Goal: Learn about a topic: Learn about a topic

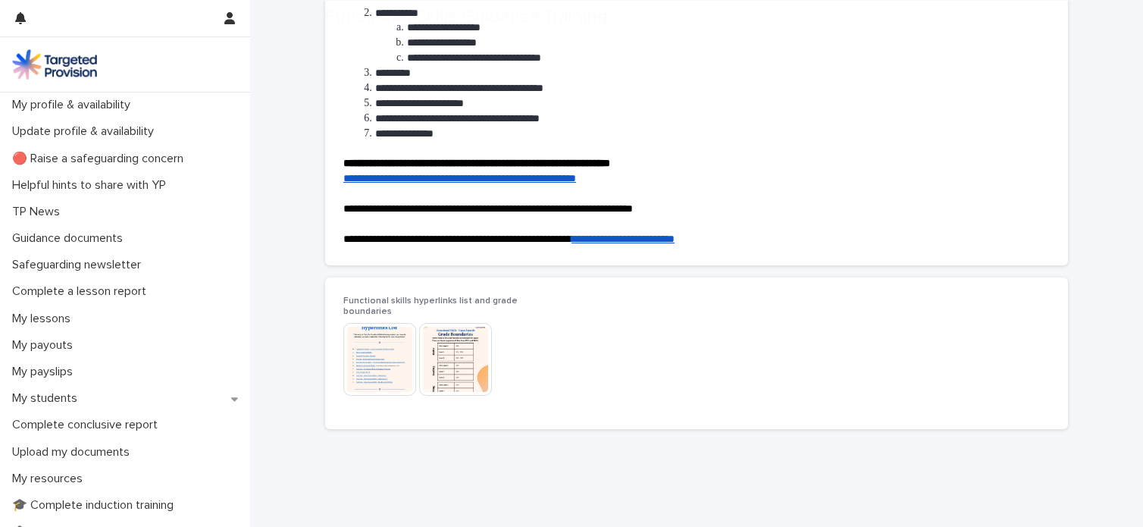
scroll to position [240, 0]
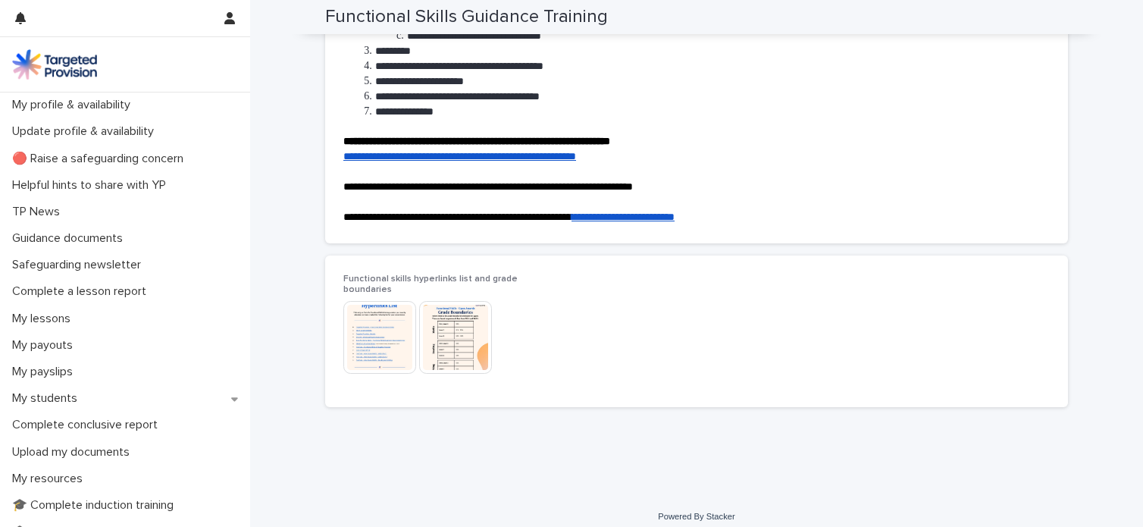
click at [383, 305] on img at bounding box center [379, 337] width 73 height 73
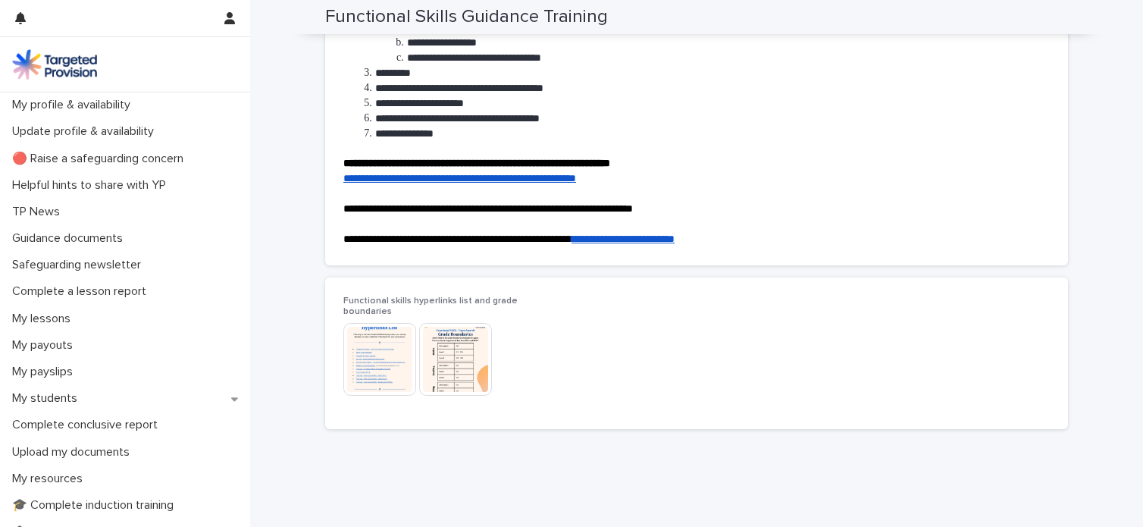
scroll to position [233, 0]
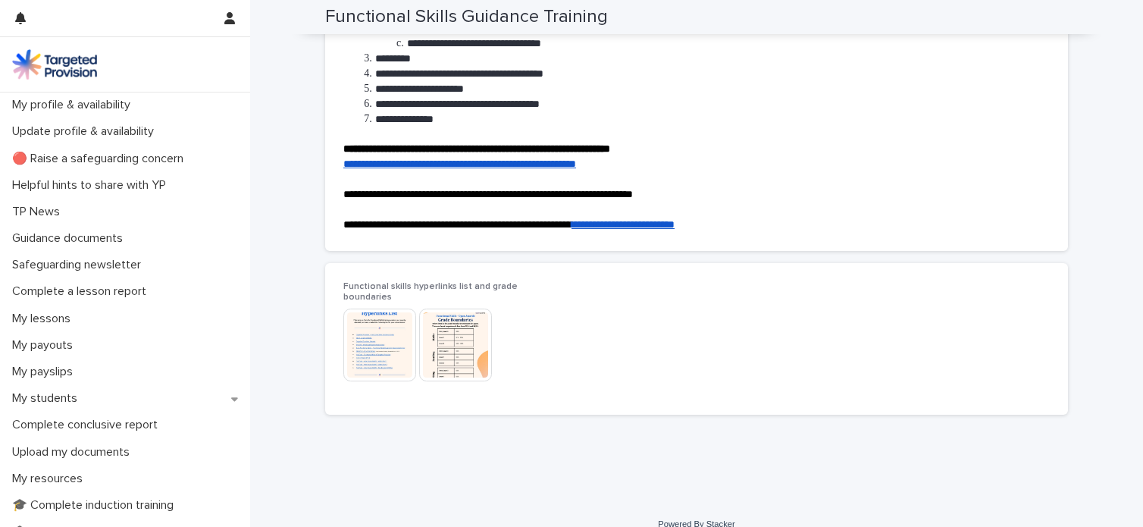
click at [433, 342] on img at bounding box center [455, 344] width 73 height 73
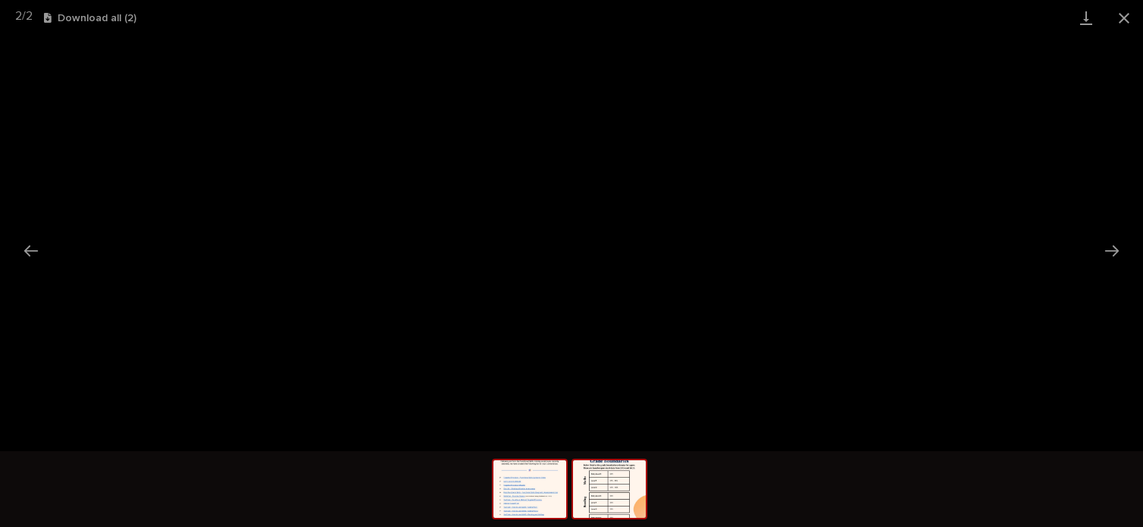
click at [531, 499] on img at bounding box center [529, 489] width 73 height 58
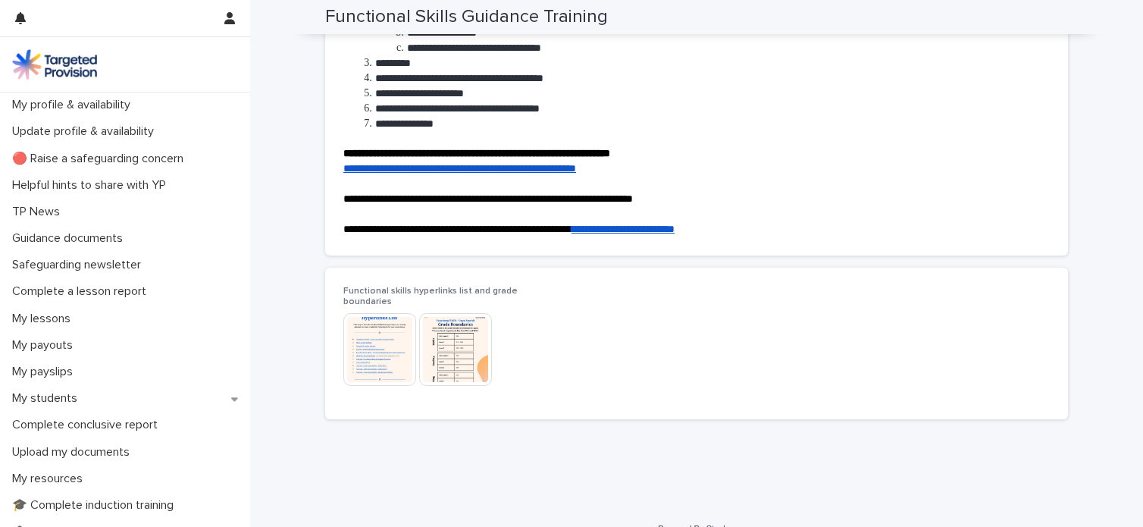
scroll to position [229, 0]
click at [365, 352] on img at bounding box center [379, 348] width 73 height 73
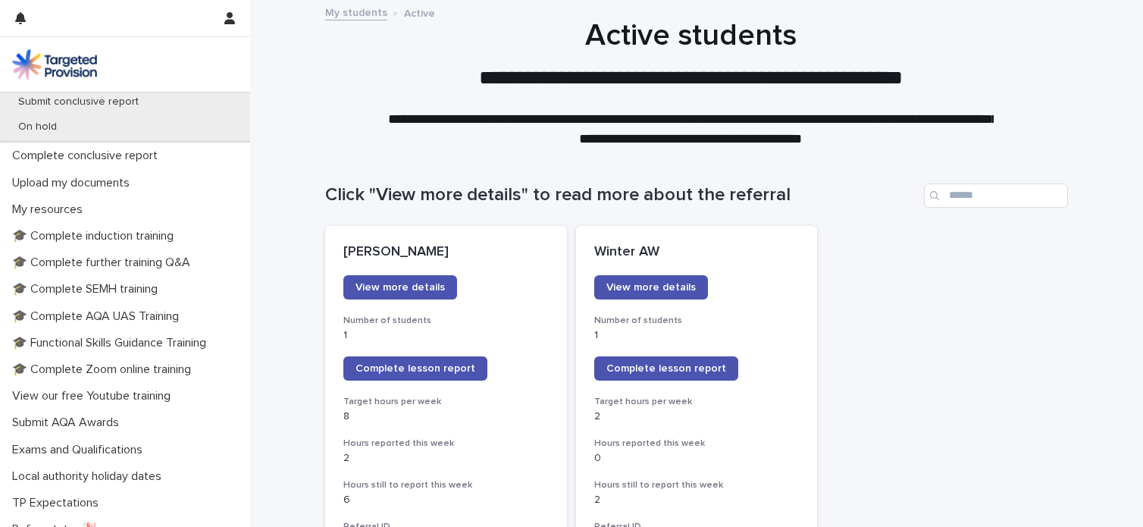
scroll to position [385, 0]
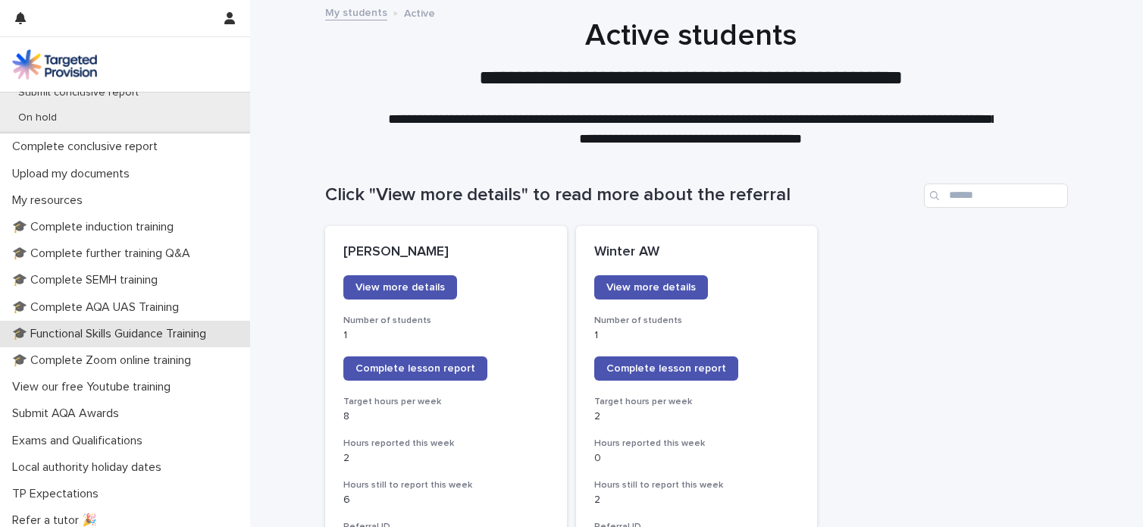
click at [144, 337] on p "🎓 Functional Skills Guidance Training" at bounding box center [112, 334] width 212 height 14
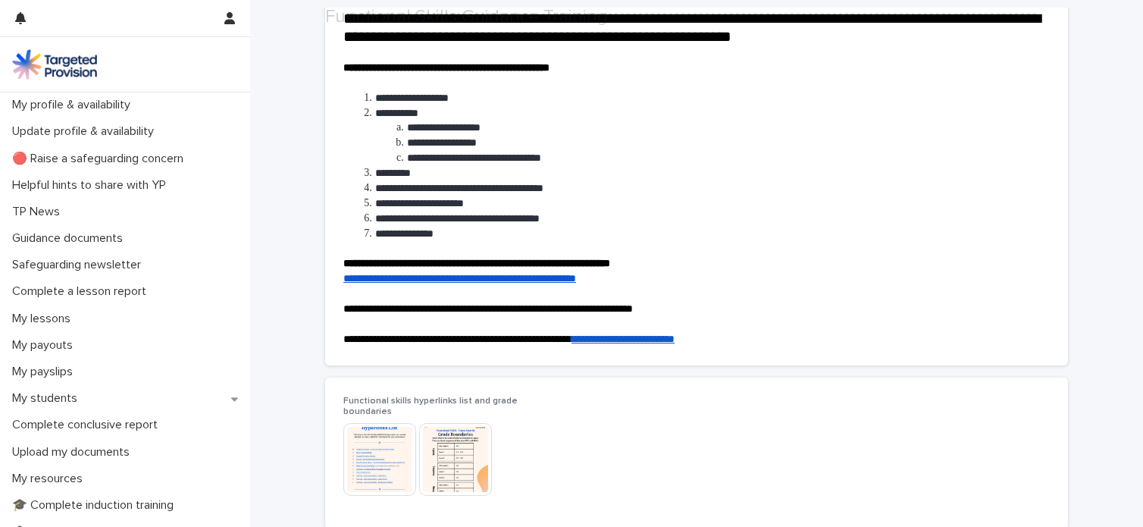
scroll to position [224, 0]
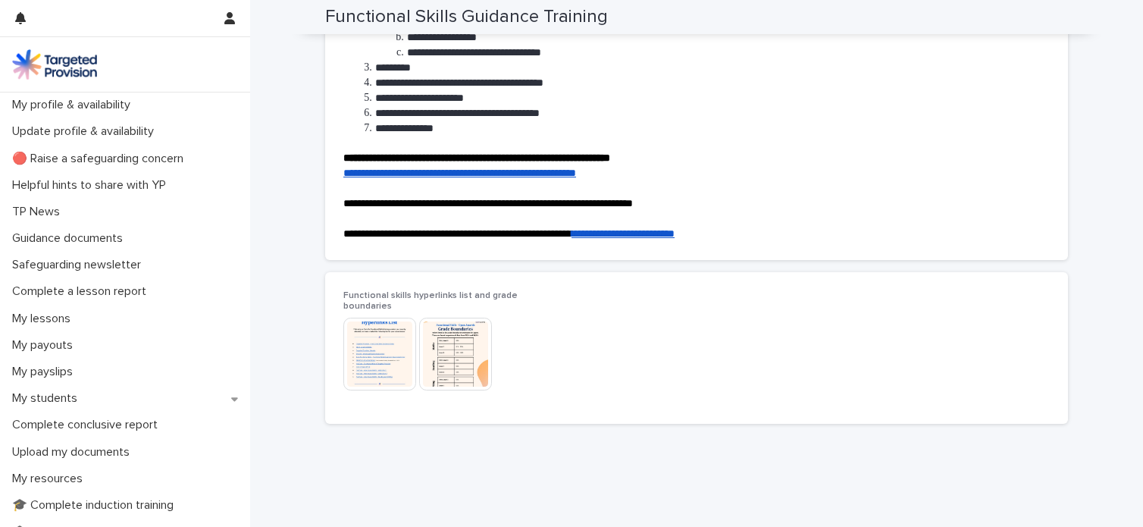
click at [361, 352] on img at bounding box center [379, 354] width 73 height 73
